Goal: Find specific page/section: Find specific page/section

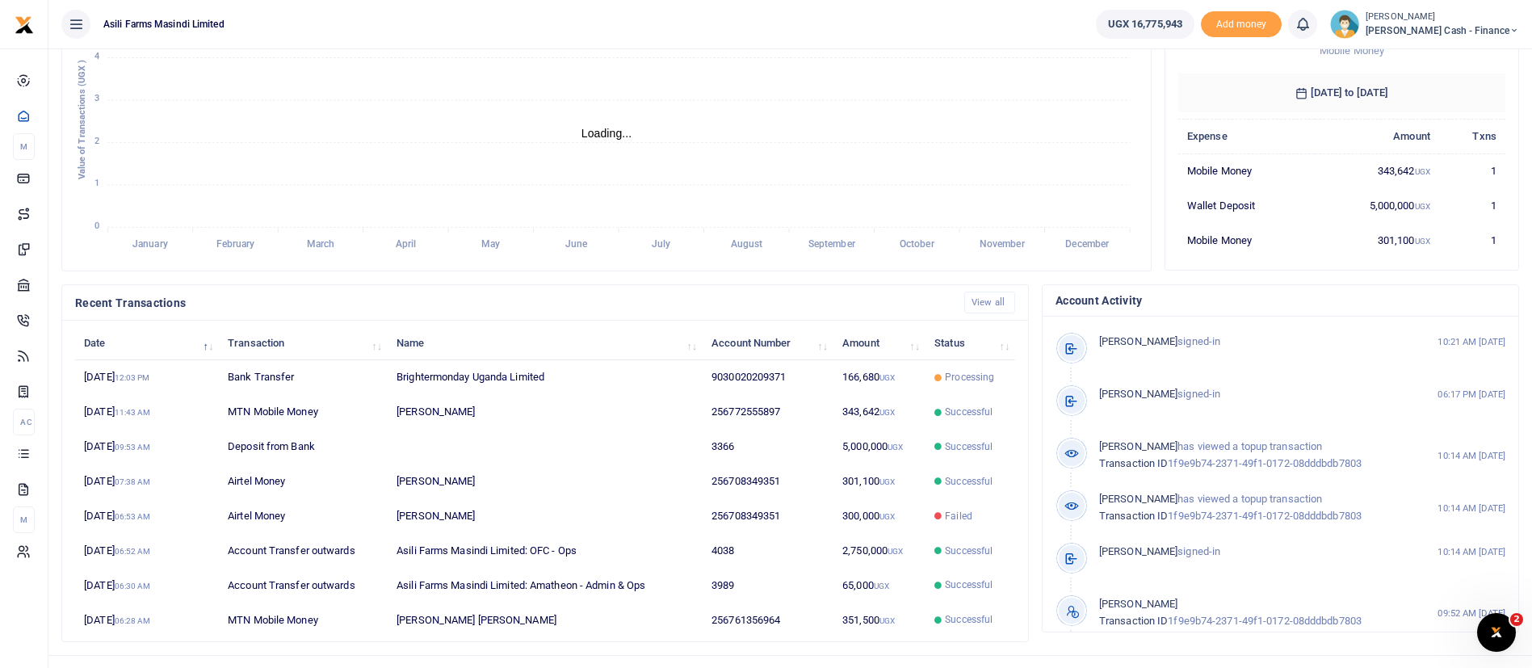
scroll to position [297, 0]
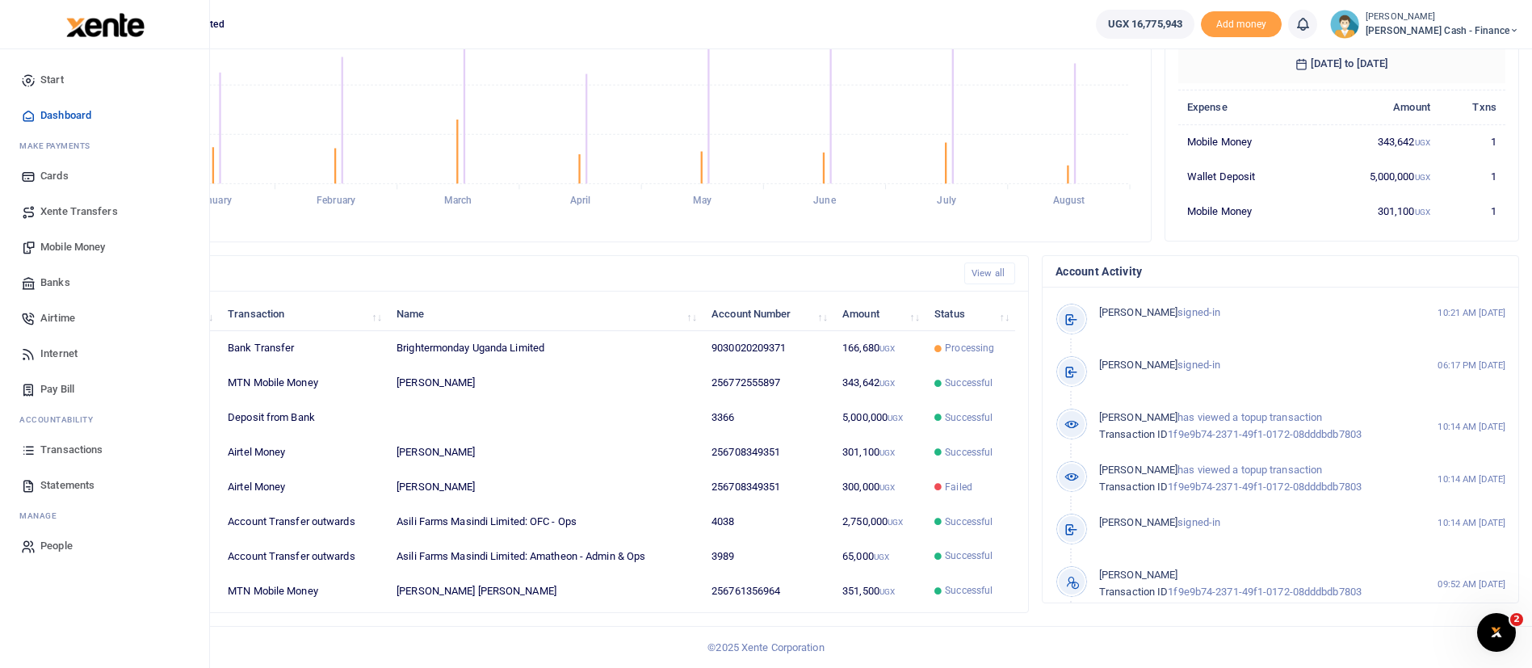
click at [80, 241] on span "Mobile Money" at bounding box center [72, 247] width 65 height 16
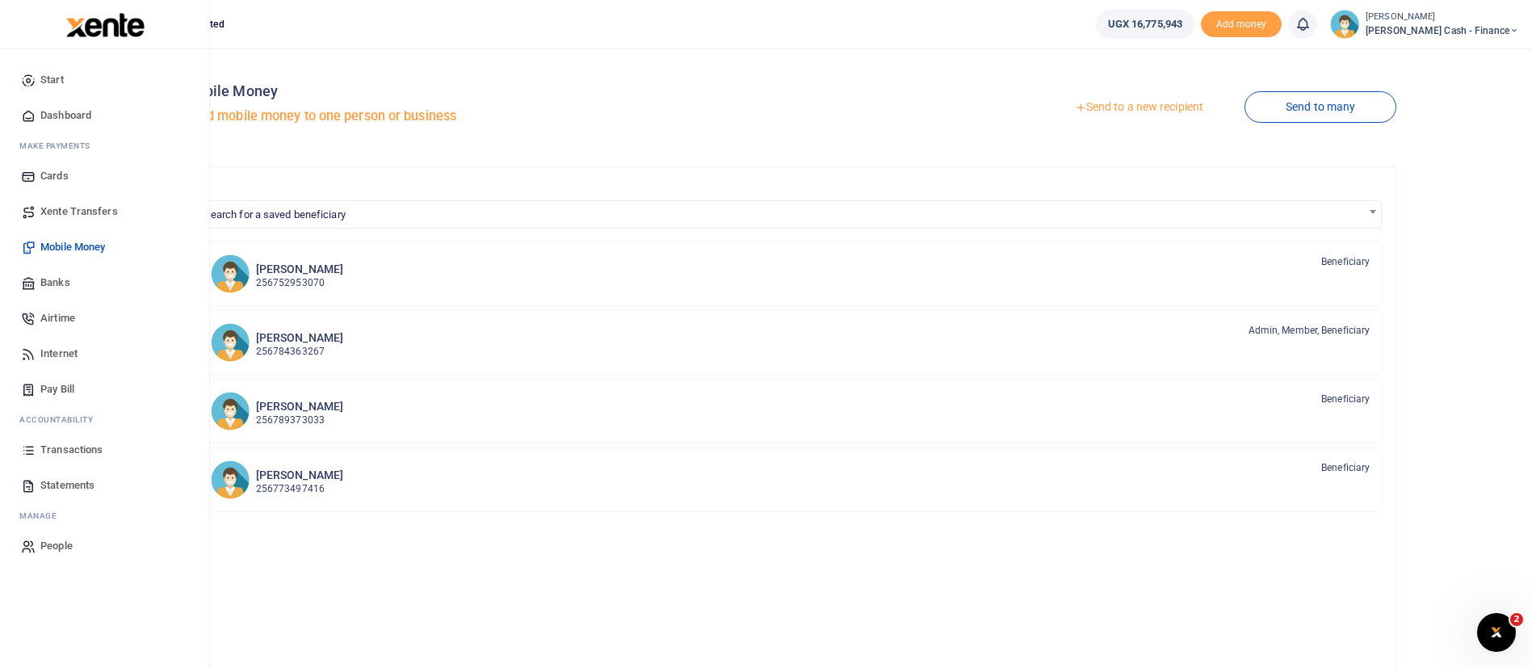
click at [116, 23] on img at bounding box center [105, 25] width 78 height 24
